Goal: Task Accomplishment & Management: Use online tool/utility

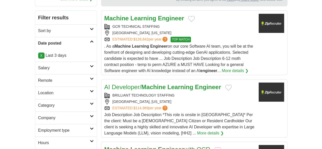
click at [35, 62] on link "Salary" at bounding box center [66, 68] width 62 height 12
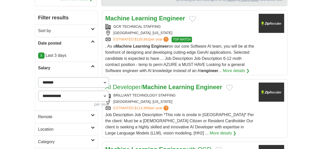
click at [38, 114] on h2 "Remote" at bounding box center [64, 117] width 53 height 6
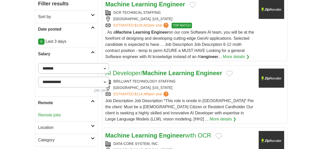
scroll to position [106, 0]
click at [38, 112] on link "Remote jobs" at bounding box center [49, 114] width 23 height 4
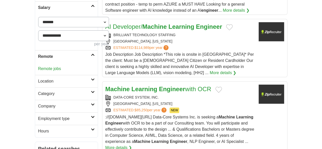
scroll to position [0, 0]
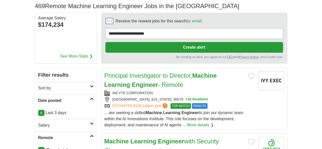
scroll to position [35, 0]
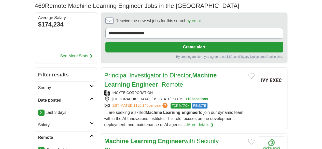
click at [216, 90] on div "INCYTE CORPORATION LOS ANGELES, CALIFORNIA, 90079 + 10 locations ESTIMATED: $10…" at bounding box center [179, 99] width 150 height 18
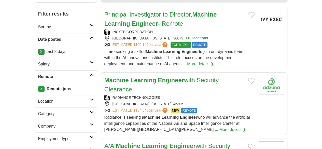
scroll to position [96, 0]
click at [213, 95] on div "RADIANCE TECHNOLOGIES" at bounding box center [179, 97] width 150 height 5
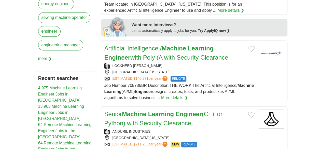
scroll to position [296, 0]
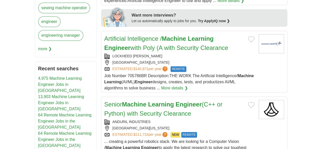
click at [201, 125] on div "COSTA MESA, CALIFORNIA, 92626" at bounding box center [179, 127] width 150 height 5
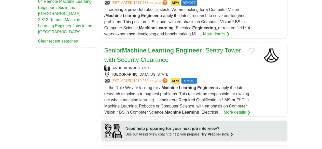
scroll to position [428, 0]
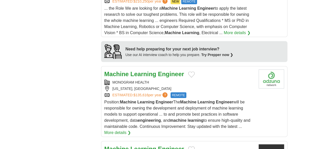
scroll to position [518, 0]
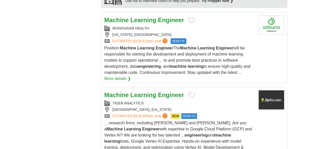
scroll to position [562, 0]
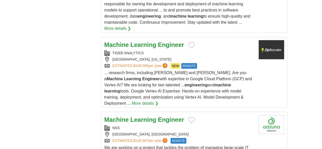
scroll to position [644, 0]
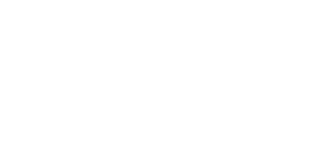
scroll to position [907, 0]
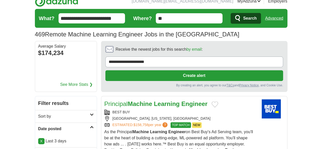
scroll to position [80, 0]
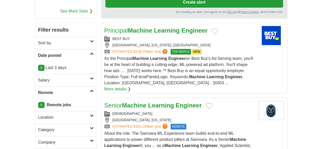
click at [204, 111] on div "SAMSARA SAN FRANCISCO, CALIFORNIA ESTIMATED: $162,289 per year ? REMOTE" at bounding box center [179, 120] width 150 height 18
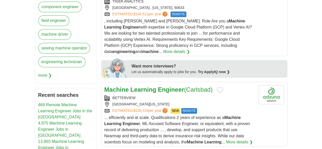
scroll to position [270, 0]
click at [205, 101] on div "CARLSBAD , CALIFORNIA, 92008" at bounding box center [179, 103] width 150 height 5
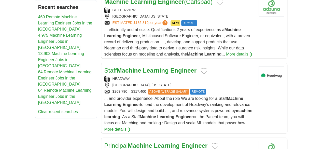
scroll to position [358, 0]
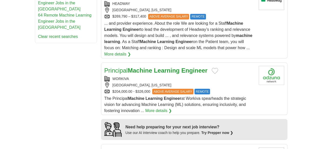
scroll to position [439, 0]
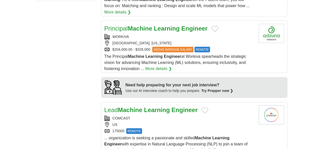
scroll to position [475, 0]
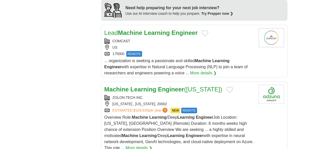
scroll to position [552, 0]
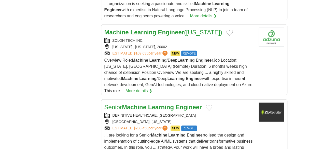
scroll to position [617, 0]
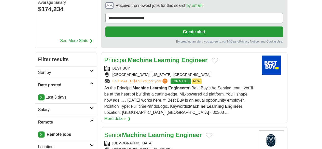
scroll to position [0, 0]
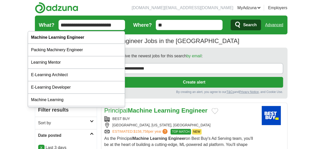
drag, startPoint x: 95, startPoint y: 22, endPoint x: 8, endPoint y: 15, distance: 87.2
click at [35, 15] on header "jaymalick.dev@gmail.com MyAdzuna Alerts Favorites Resumes ApplyIQ Preferences P…" at bounding box center [161, 24] width 252 height 48
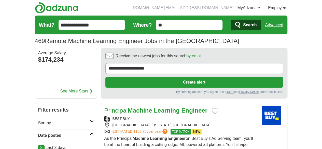
type input "**********"
click at [256, 24] on span "Search" at bounding box center [249, 25] width 13 height 10
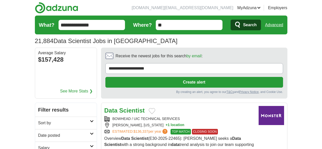
click at [35, 129] on link "Date posted" at bounding box center [66, 135] width 62 height 12
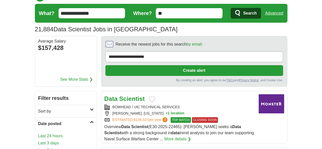
click at [38, 140] on link "Last 3 days" at bounding box center [65, 143] width 55 height 6
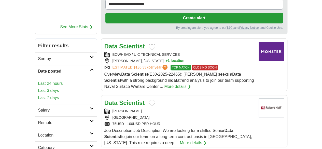
scroll to position [68, 0]
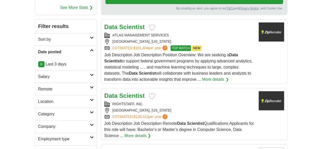
click at [38, 86] on h2 "Remote" at bounding box center [64, 89] width 52 height 6
click at [38, 99] on link "Remote jobs" at bounding box center [49, 101] width 23 height 4
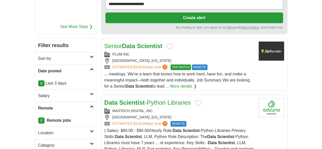
scroll to position [65, 0]
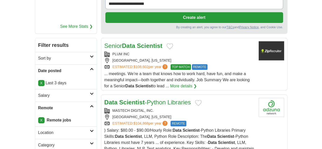
click at [209, 114] on div "[GEOGRAPHIC_DATA], [US_STATE]" at bounding box center [179, 116] width 150 height 5
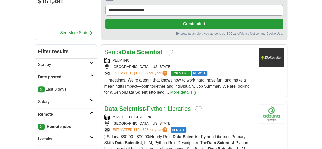
scroll to position [58, 0]
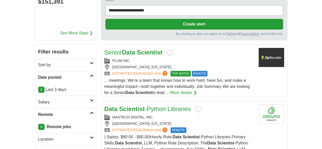
click at [222, 71] on div "ESTIMATED: $108,602 per year ? TOP MATCH REMOTE" at bounding box center [179, 74] width 150 height 6
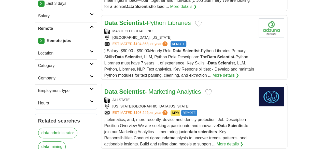
click at [210, 110] on div "ESTIMATED: $108,249 per year ? NEW REMOTE" at bounding box center [179, 113] width 150 height 6
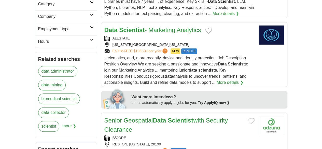
scroll to position [254, 0]
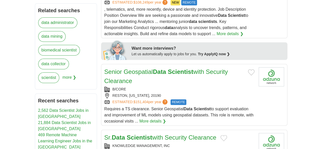
click at [193, 99] on div "ESTIMATED: $151,404 per year ? REMOTE" at bounding box center [179, 102] width 150 height 6
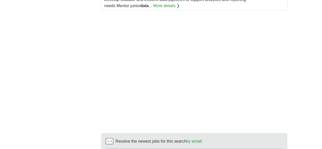
scroll to position [803, 0]
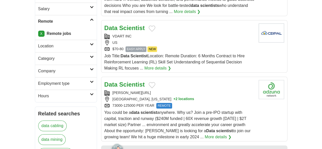
scroll to position [149, 0]
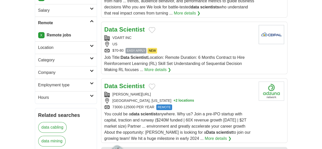
click at [196, 98] on div "ATLANTA, GEORGIA + 2 locations" at bounding box center [179, 100] width 150 height 5
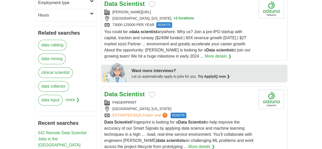
scroll to position [232, 0]
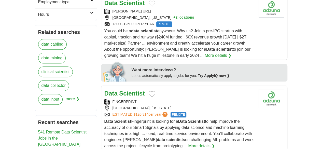
click at [204, 105] on div "CHICAGO, ILLINOIS" at bounding box center [179, 107] width 150 height 5
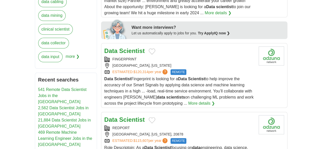
scroll to position [276, 0]
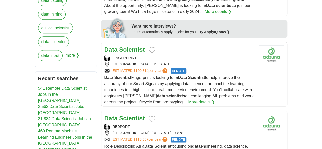
click at [198, 124] on div "REDPORT" at bounding box center [179, 126] width 150 height 5
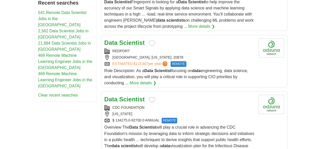
scroll to position [352, 0]
click at [192, 117] on div "$ 134275.0-92700.0 ANNUAL REMOTE" at bounding box center [179, 120] width 150 height 6
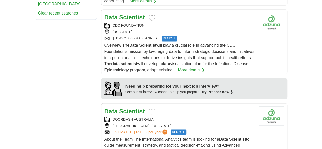
scroll to position [434, 0]
click at [208, 116] on div "DOORDASH AUSTRALIA" at bounding box center [179, 118] width 150 height 5
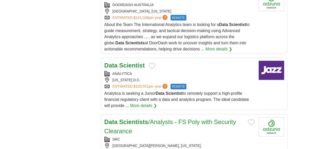
scroll to position [548, 0]
click at [219, 143] on div "FORT MEADE, MARYLAND," at bounding box center [179, 145] width 150 height 5
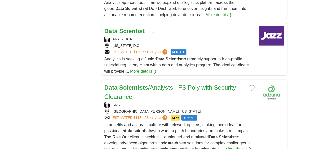
scroll to position [582, 0]
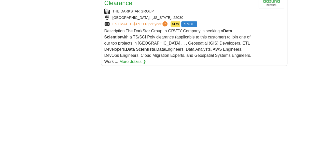
scroll to position [829, 0]
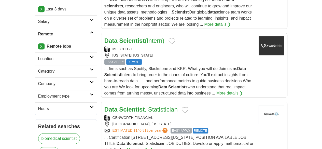
scroll to position [145, 0]
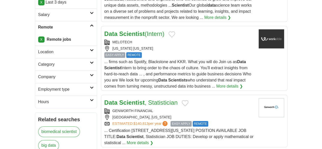
click at [218, 108] on div "GENWORTH FINANCIAL" at bounding box center [179, 110] width 150 height 5
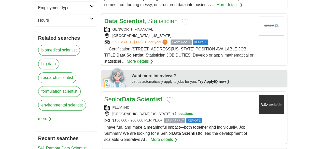
scroll to position [276, 0]
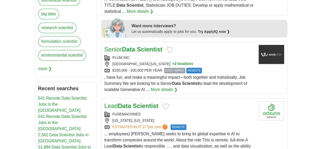
click at [210, 55] on div "PLUM INC" at bounding box center [179, 57] width 150 height 5
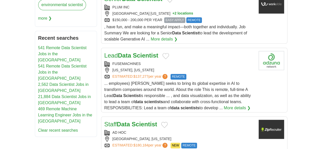
scroll to position [328, 0]
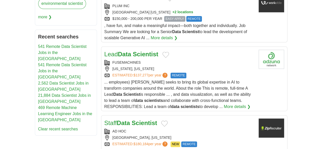
click at [200, 135] on div "[GEOGRAPHIC_DATA], [US_STATE]" at bounding box center [179, 137] width 150 height 5
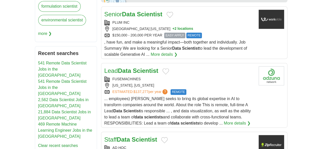
scroll to position [310, 0]
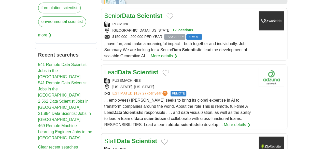
click at [201, 84] on div "[US_STATE], [US_STATE]" at bounding box center [179, 86] width 150 height 5
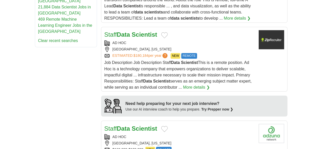
scroll to position [428, 0]
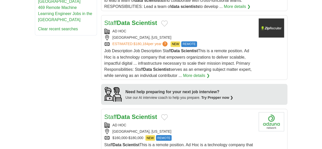
click at [204, 128] on div "[GEOGRAPHIC_DATA], [US_STATE]" at bounding box center [179, 130] width 150 height 5
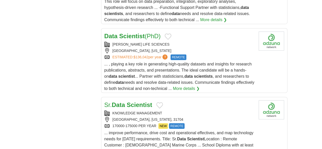
scroll to position [645, 0]
click at [194, 117] on div "[GEOGRAPHIC_DATA], [US_STATE], 31704" at bounding box center [179, 119] width 150 height 5
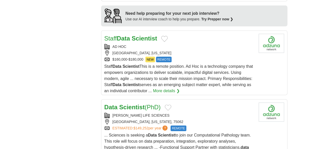
scroll to position [461, 0]
